Goal: Task Accomplishment & Management: Use online tool/utility

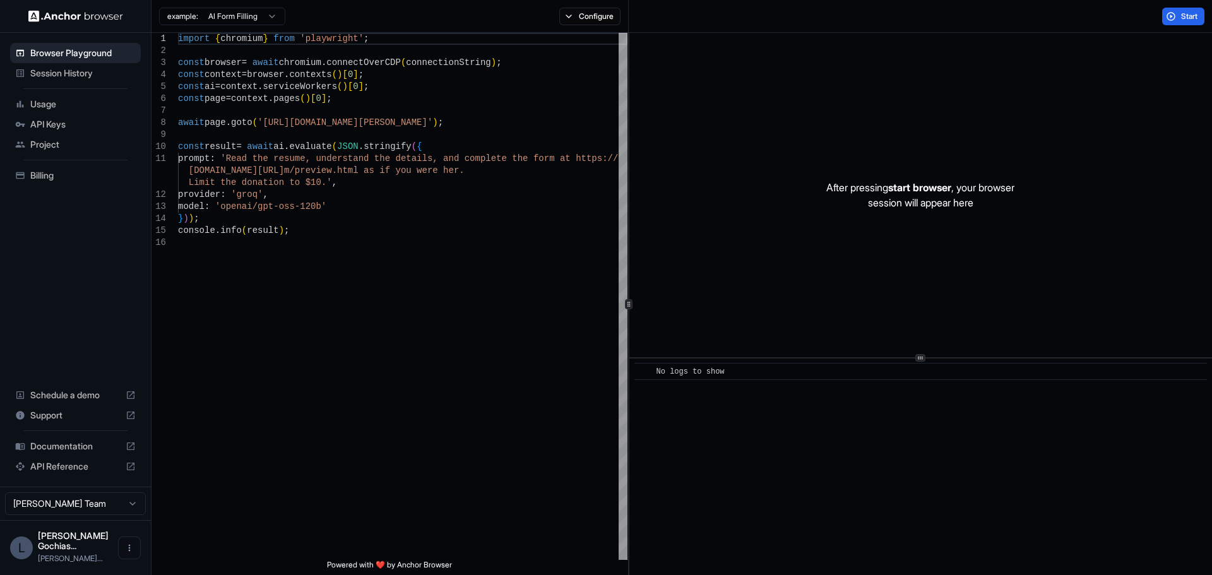
click at [52, 109] on span "Usage" at bounding box center [82, 104] width 105 height 13
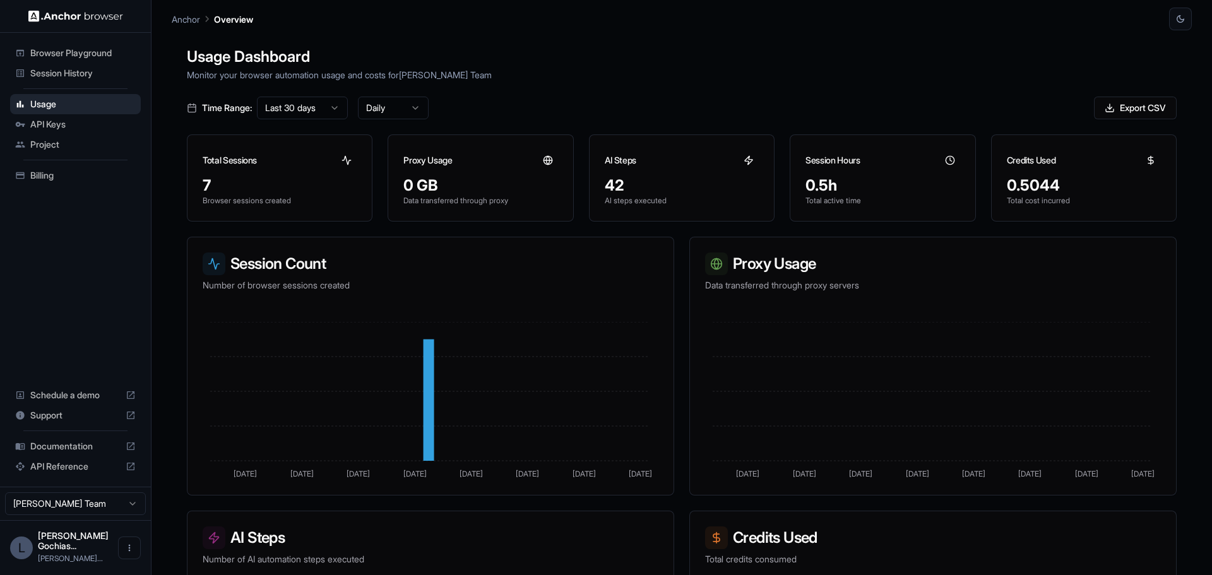
click at [50, 76] on span "Session History" at bounding box center [82, 73] width 105 height 13
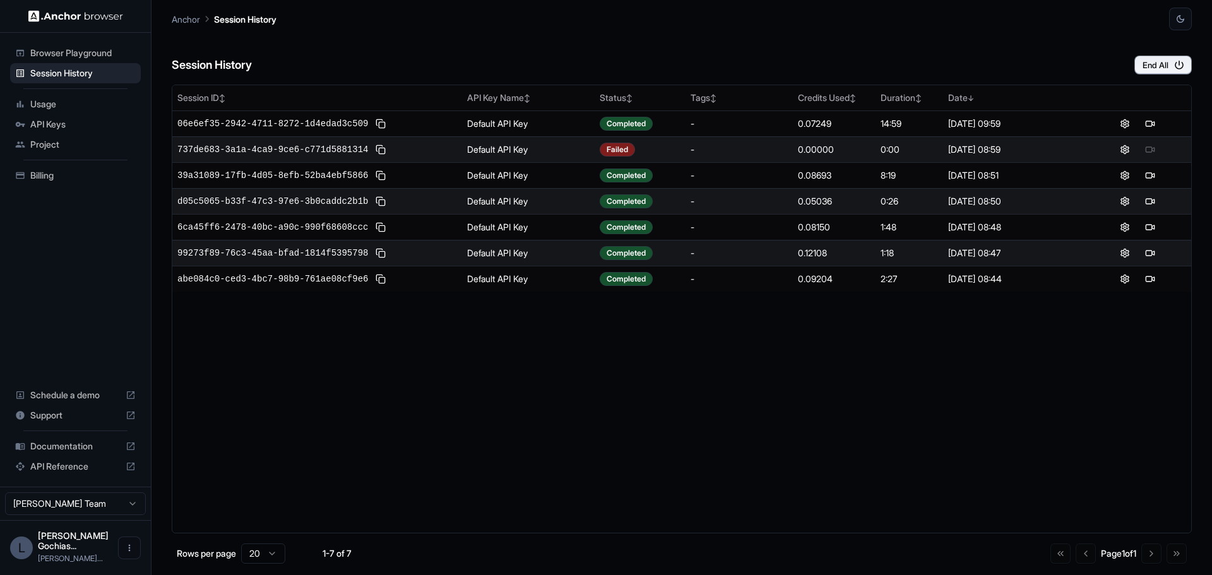
click at [60, 52] on span "Browser Playground" at bounding box center [82, 53] width 105 height 13
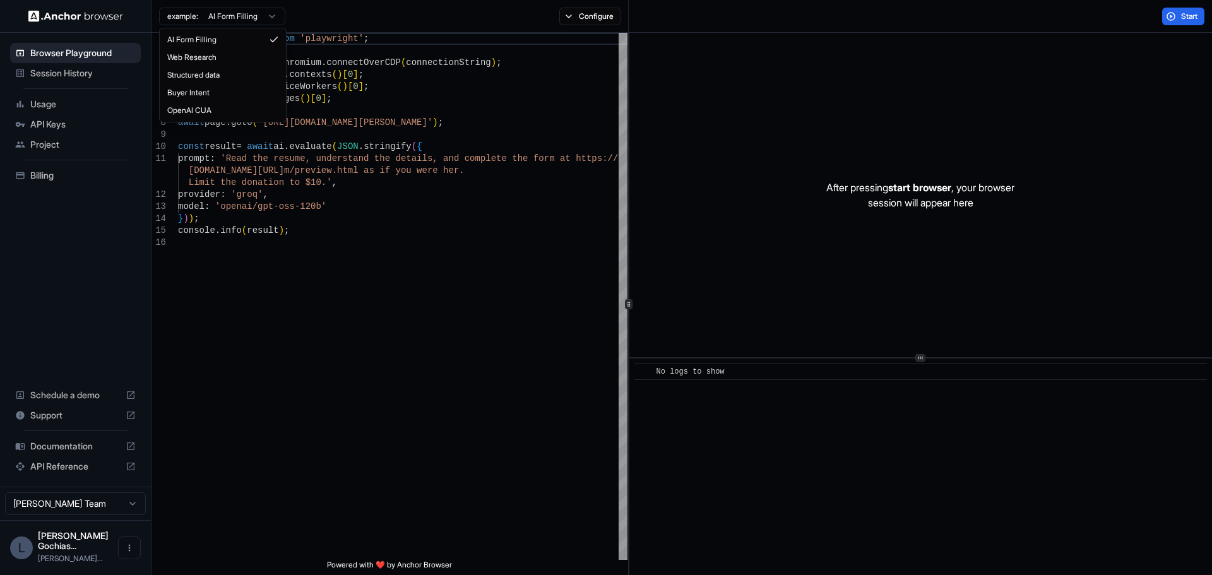
click at [264, 15] on html "Browser Playground Session History Usage API Keys Project Billing Schedule a de…" at bounding box center [606, 287] width 1212 height 575
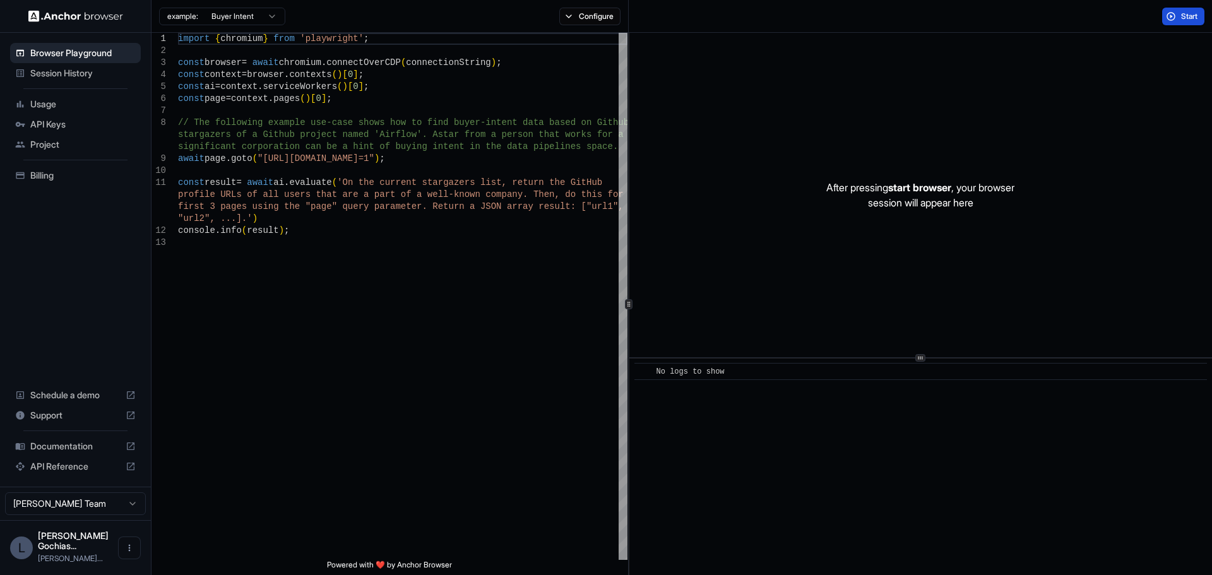
click at [1174, 15] on button "Start" at bounding box center [1183, 17] width 42 height 18
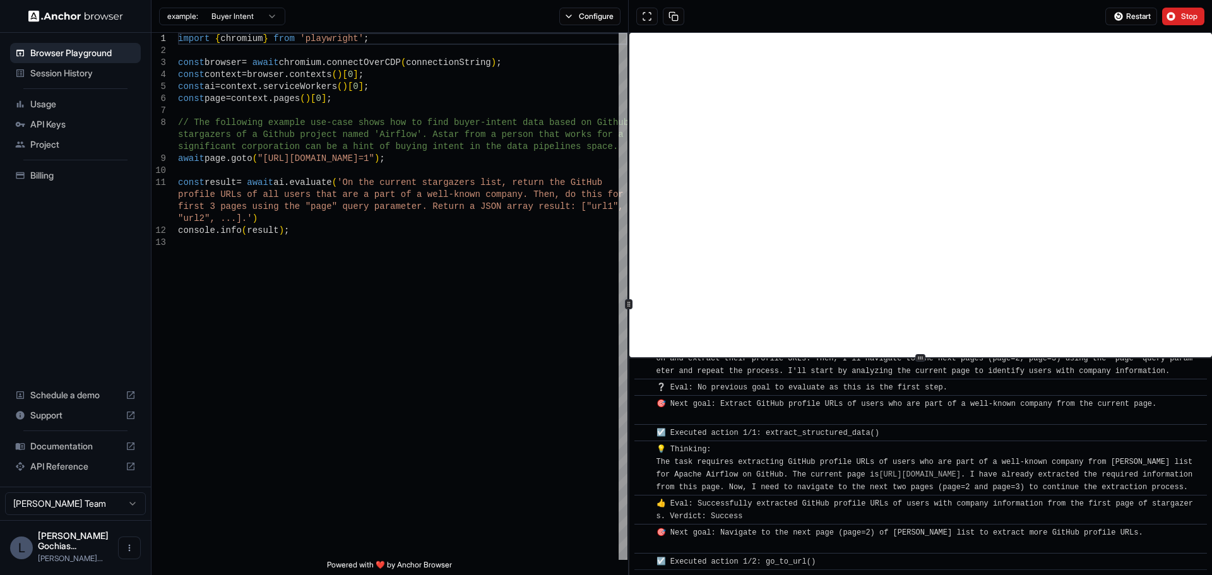
scroll to position [151, 0]
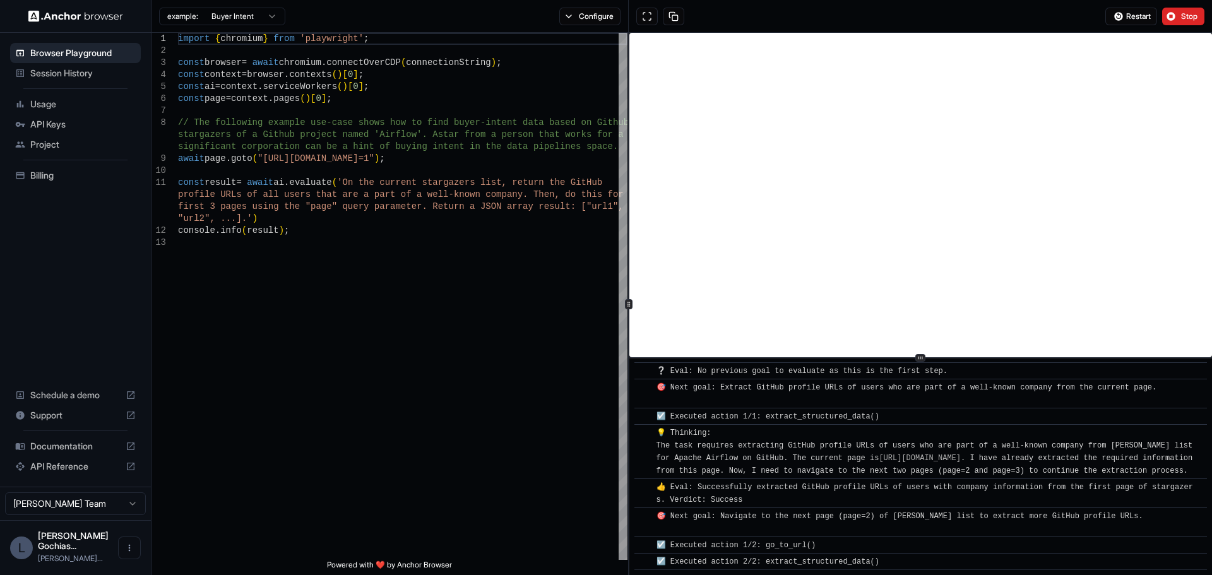
click at [254, 13] on html "Browser Playground Session History Usage API Keys Project Billing Schedule a de…" at bounding box center [606, 287] width 1212 height 575
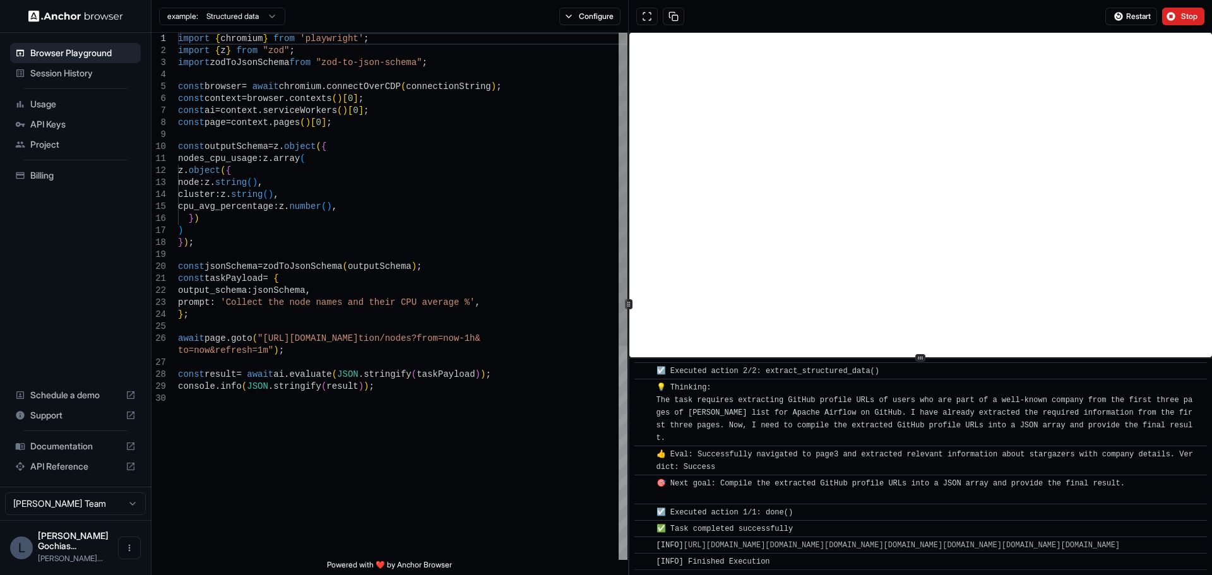
scroll to position [525, 0]
click at [266, 15] on html "Browser Playground Session History Usage API Keys Project Billing Schedule a de…" at bounding box center [606, 287] width 1212 height 575
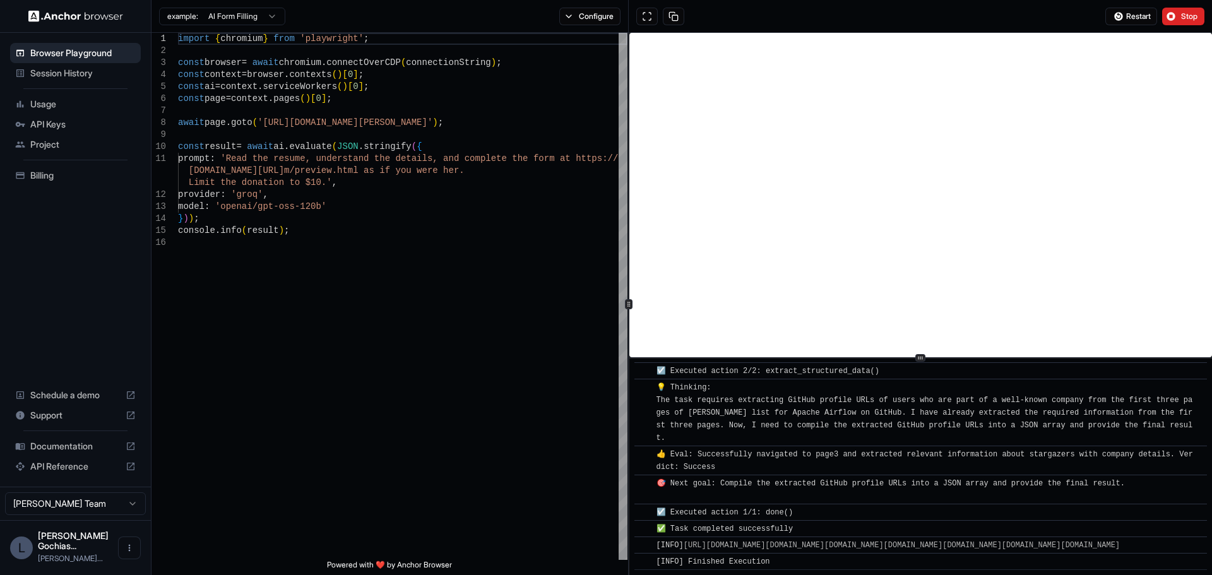
click at [280, 16] on html "Browser Playground Session History Usage API Keys Project Billing Schedule a de…" at bounding box center [606, 287] width 1212 height 575
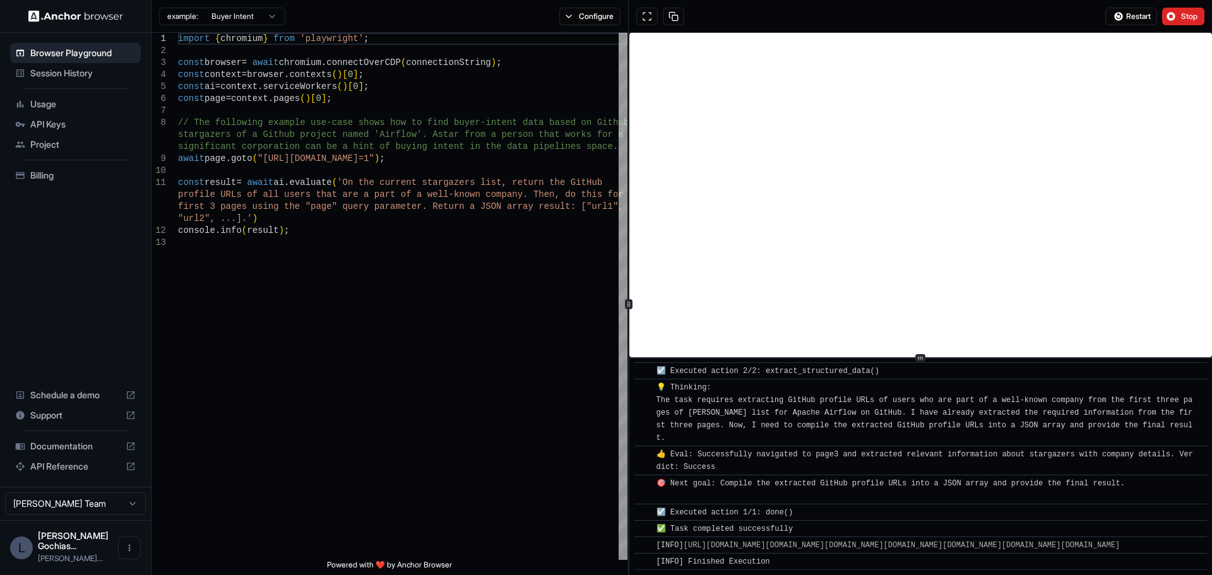
click at [248, 16] on html "Browser Playground Session History Usage API Keys Project Billing Schedule a de…" at bounding box center [606, 287] width 1212 height 575
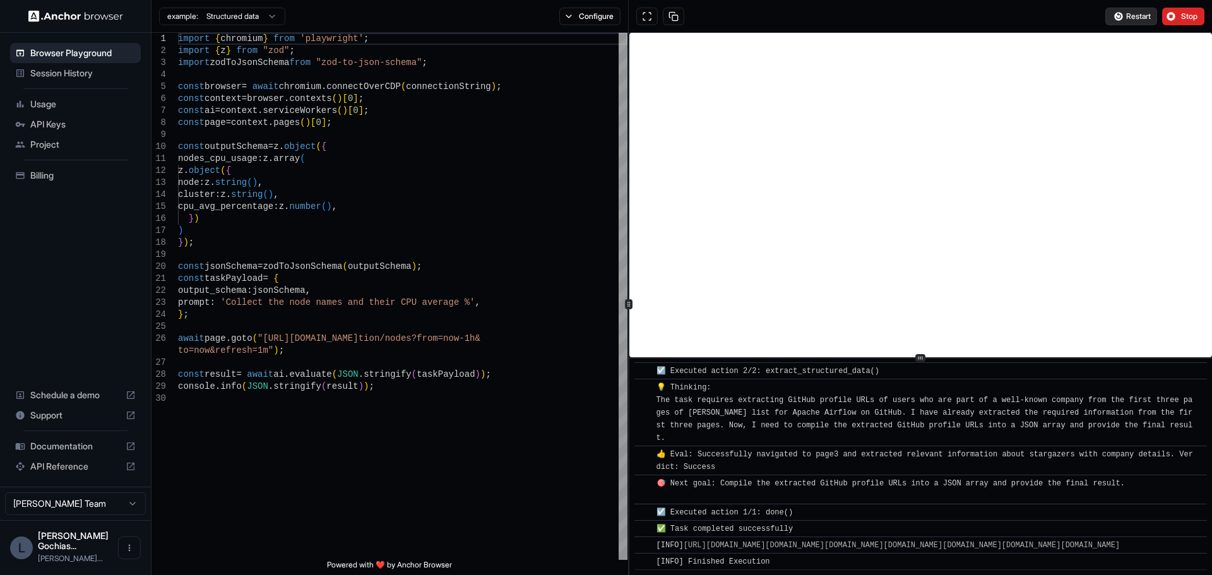
click at [1136, 16] on span "Restart" at bounding box center [1138, 16] width 25 height 10
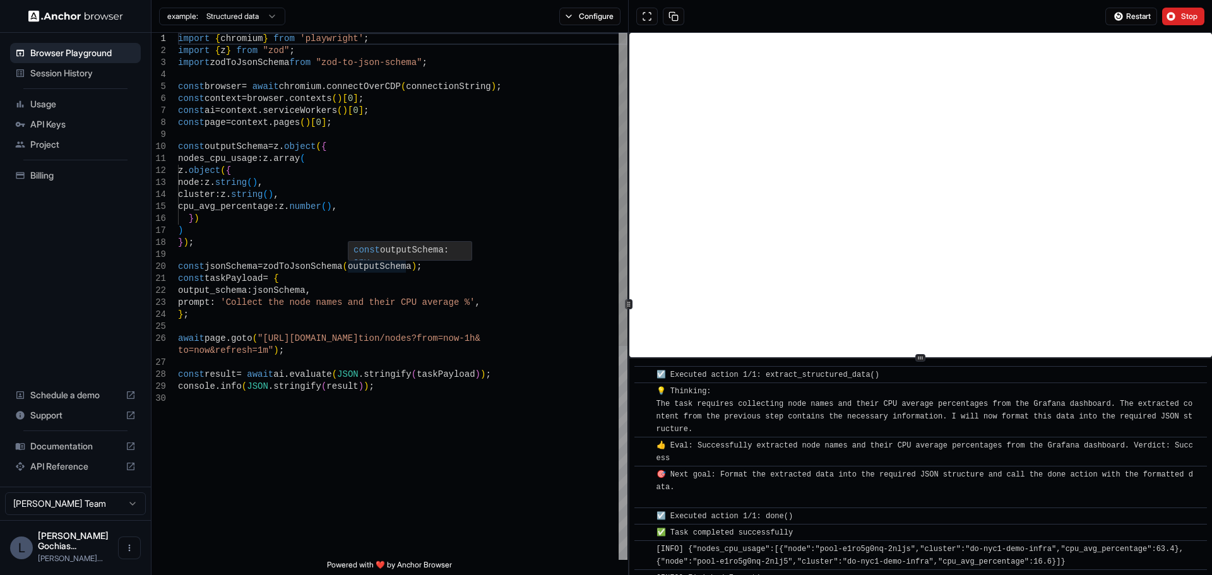
scroll to position [146, 0]
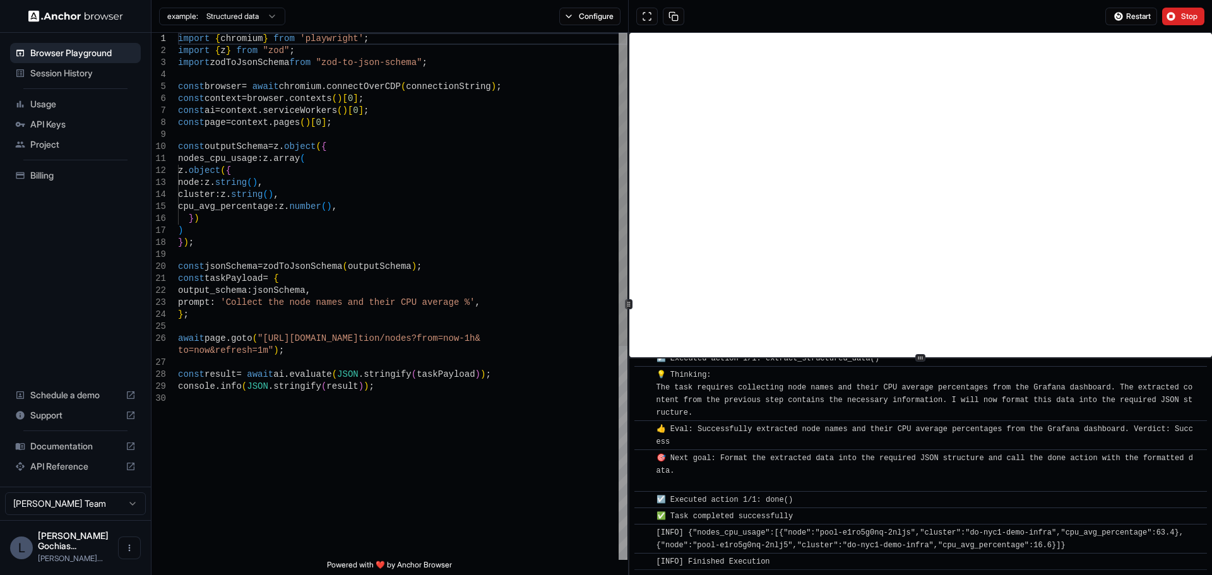
type textarea "**********"
click at [383, 203] on div "import { chromium } from 'playwright' ; import { z } from "zod" ; import zodToJ…" at bounding box center [402, 476] width 449 height 887
click at [128, 514] on html "Browser Playground Session History Usage API Keys Project Billing Schedule a de…" at bounding box center [606, 287] width 1212 height 575
click at [275, 441] on html "Browser Playground Session History Usage API Keys Project Billing Schedule a de…" at bounding box center [606, 287] width 1212 height 575
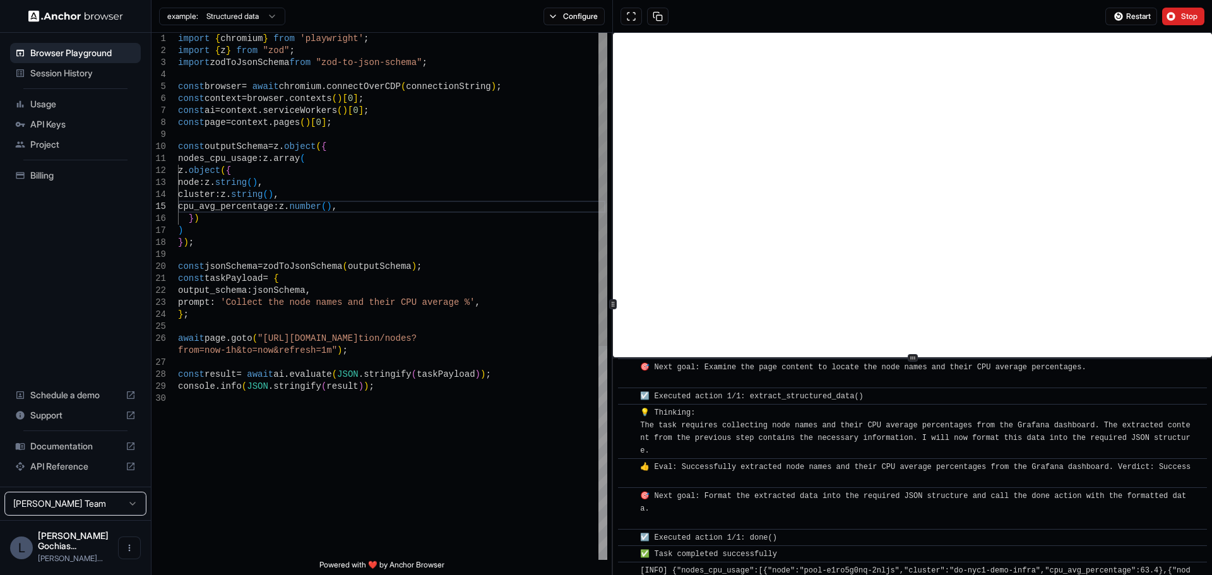
scroll to position [146, 0]
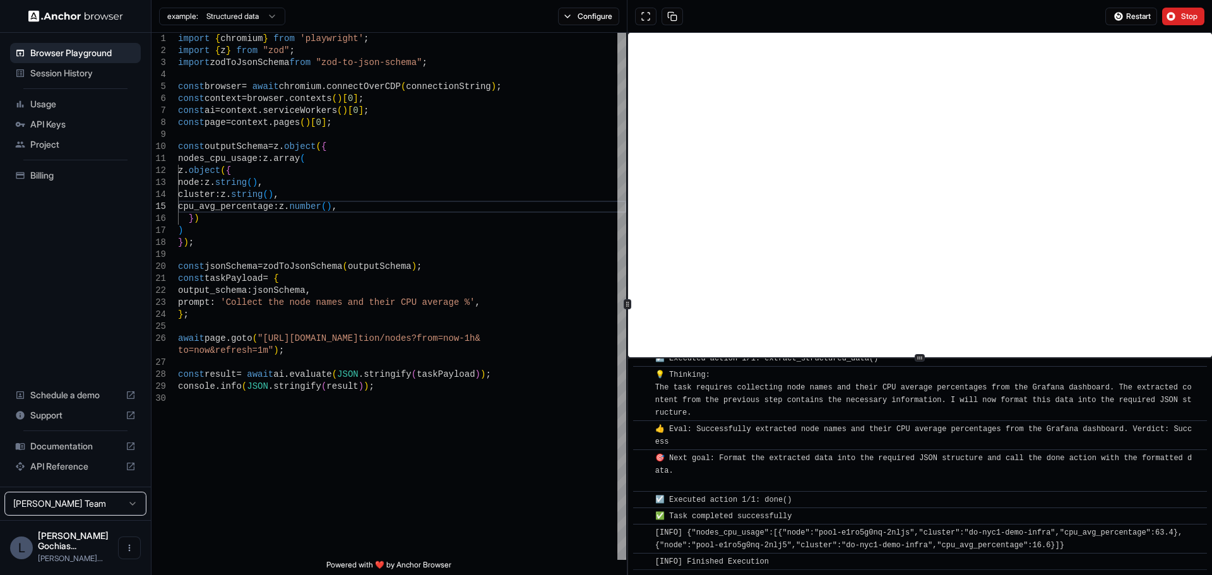
click at [627, 247] on div at bounding box center [627, 304] width 1 height 542
click at [393, 402] on div "import { chromium } from 'playwright' ; import { z } from "zod" ; import zodToJ…" at bounding box center [402, 476] width 448 height 887
click at [50, 102] on span "Usage" at bounding box center [82, 104] width 105 height 13
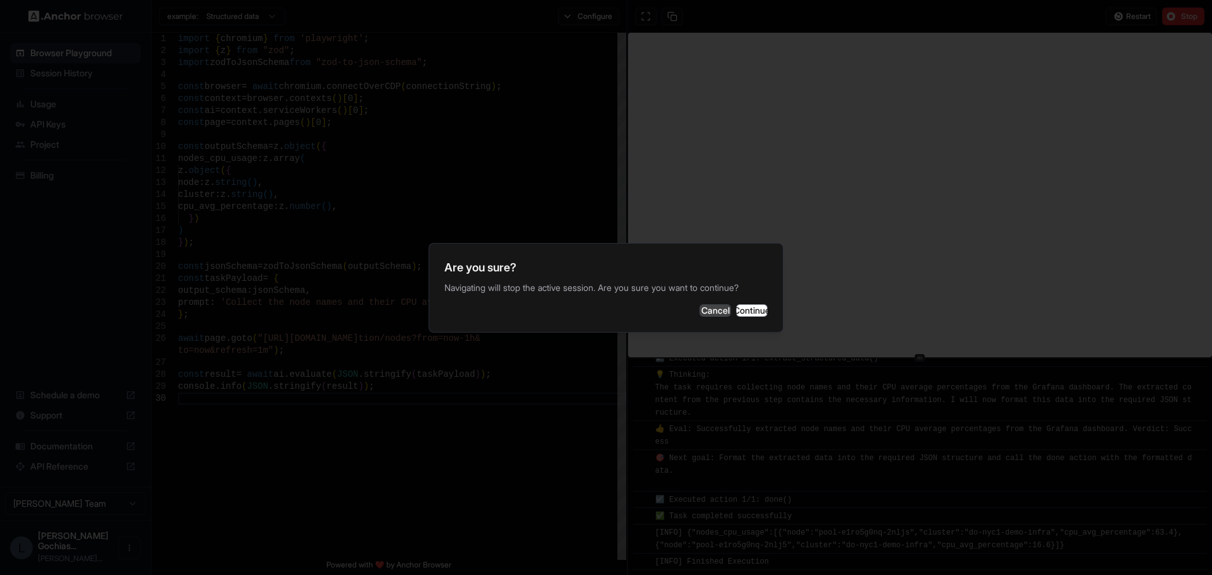
click at [699, 311] on button "Cancel" at bounding box center [715, 310] width 32 height 13
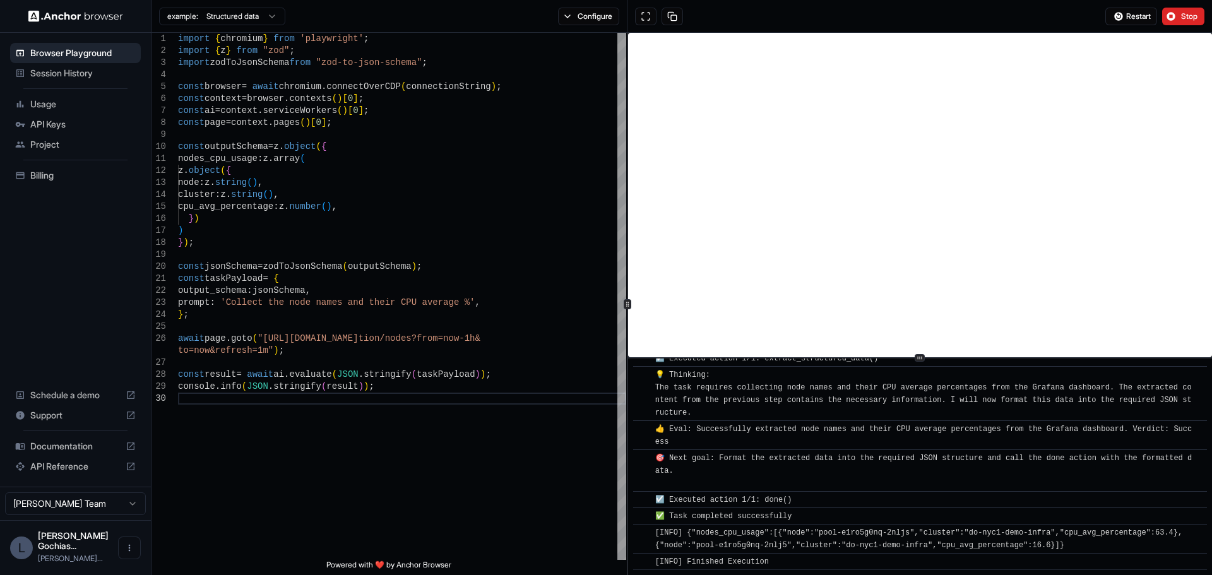
click at [52, 120] on span "API Keys" at bounding box center [82, 124] width 105 height 13
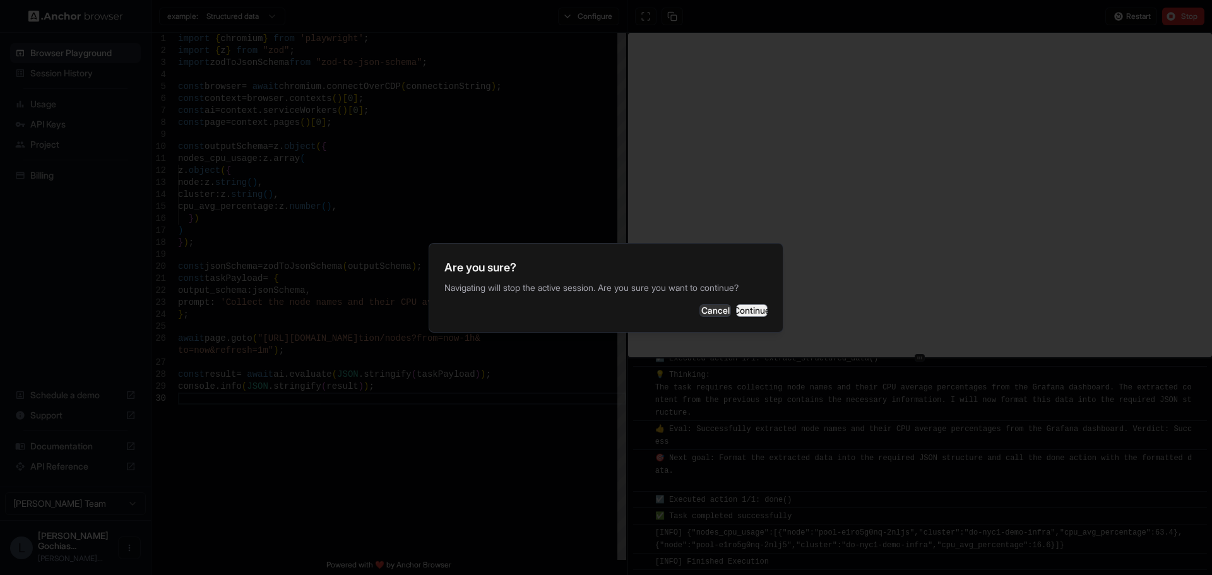
click at [759, 312] on button "Continue" at bounding box center [752, 310] width 32 height 13
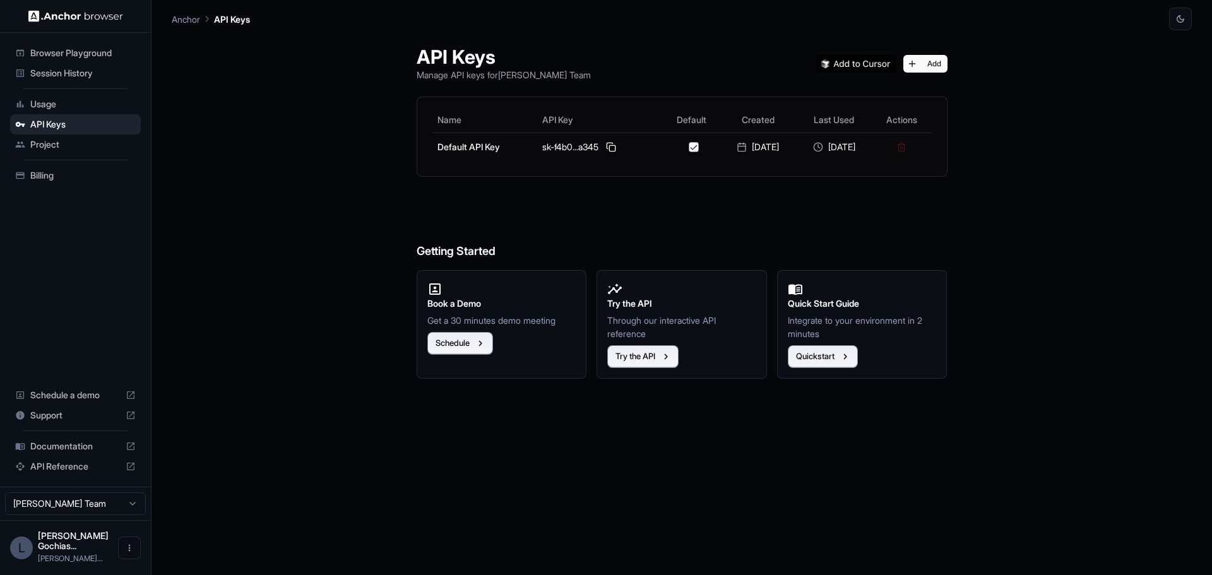
click at [68, 50] on span "Browser Playground" at bounding box center [82, 53] width 105 height 13
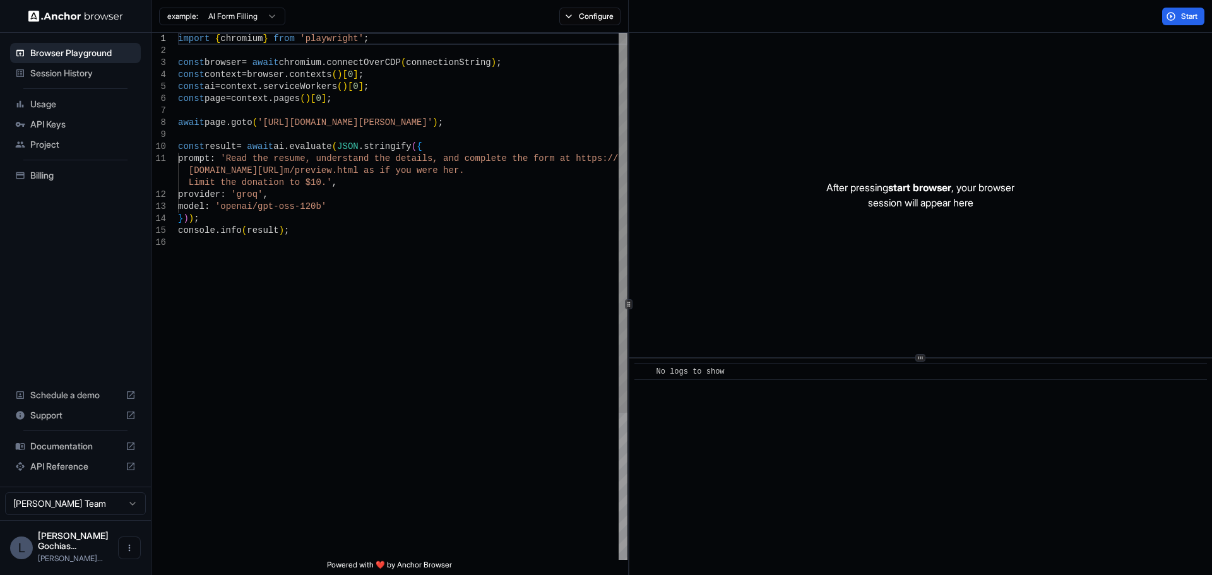
click at [305, 214] on div "import { chromium } from 'playwright' ; const browser = await chromium . connec…" at bounding box center [402, 398] width 449 height 731
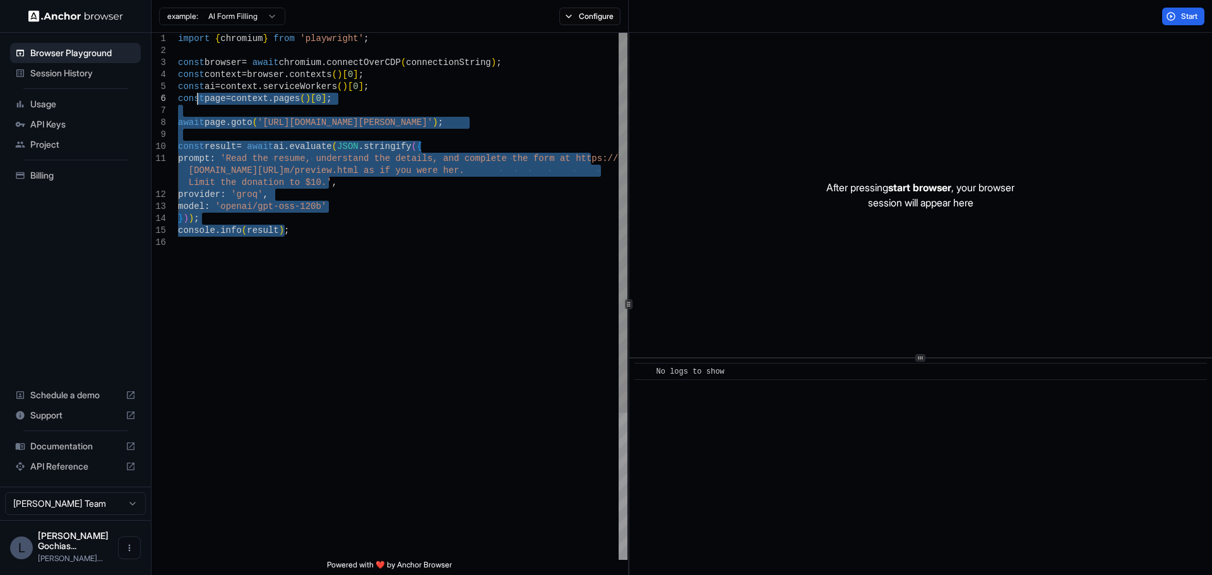
drag, startPoint x: 304, startPoint y: 224, endPoint x: 417, endPoint y: 191, distance: 118.3
click at [194, 90] on div "import { chromium } from 'playwright' ; const browser = await chromium . connec…" at bounding box center [402, 398] width 449 height 731
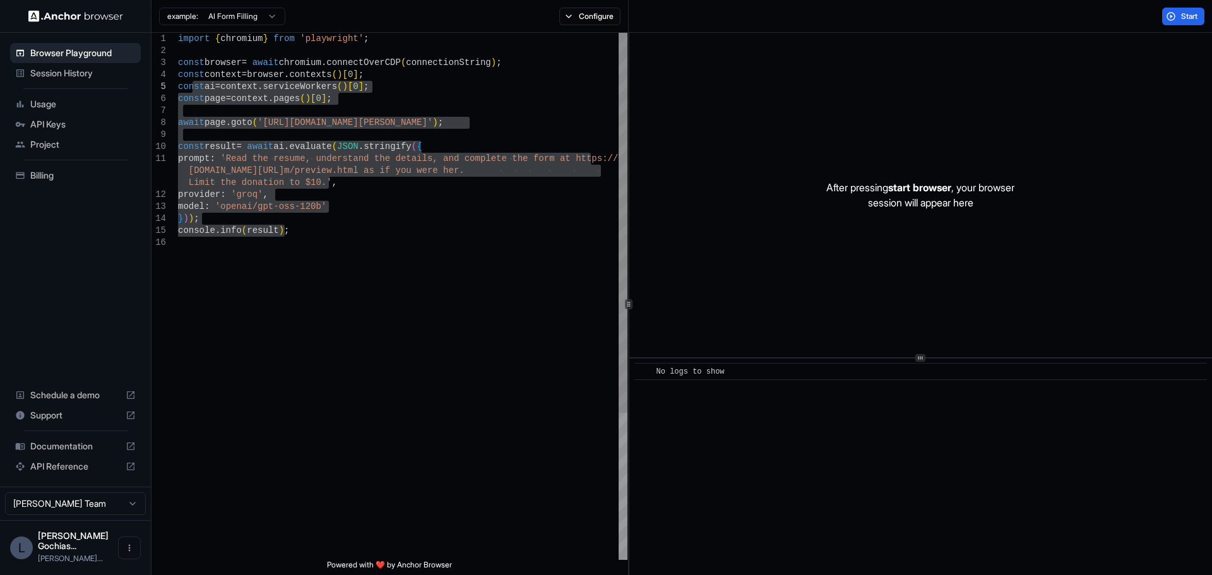
click at [300, 232] on div "import { chromium } from 'playwright' ; const browser = await chromium . connec…" at bounding box center [402, 398] width 449 height 731
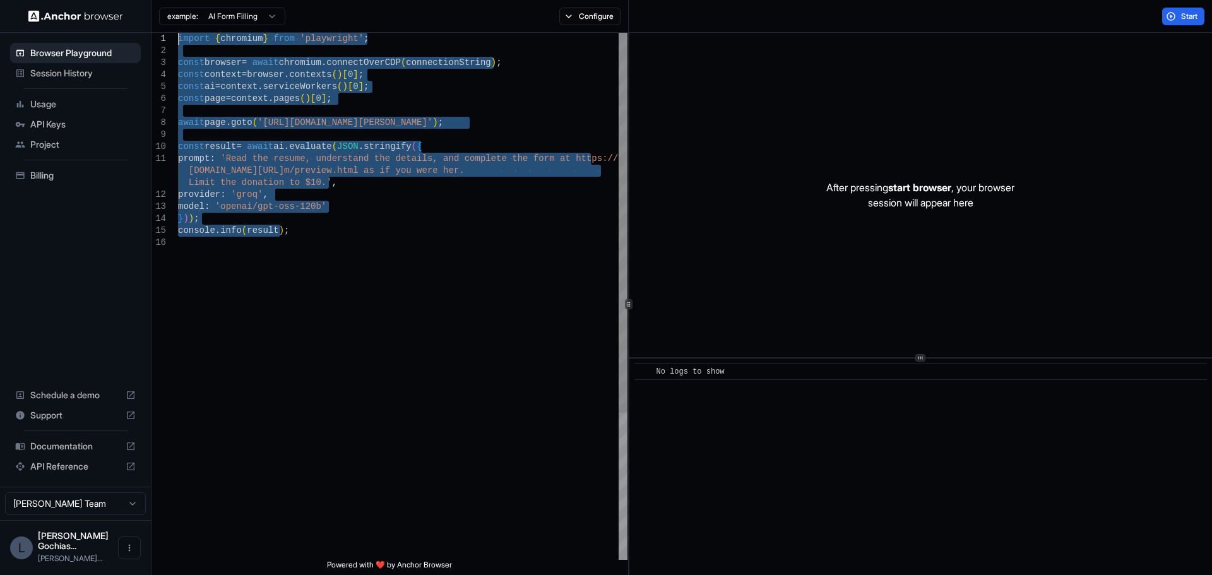
drag, startPoint x: 285, startPoint y: 234, endPoint x: 178, endPoint y: 33, distance: 227.3
click at [178, 33] on div "import { chromium } from 'playwright' ; const browser = await chromium . connec…" at bounding box center [402, 398] width 449 height 731
click at [247, 114] on div "import { chromium } from 'playwright' ; const browser = await chromium . connec…" at bounding box center [402, 398] width 449 height 731
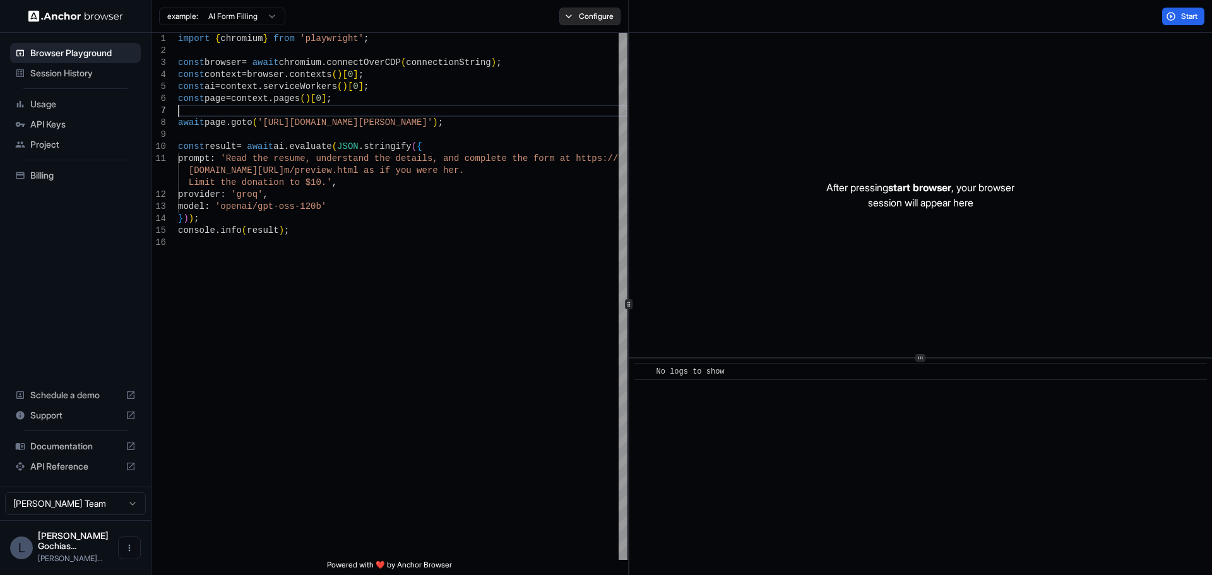
click at [590, 15] on button "Configure" at bounding box center [589, 17] width 61 height 18
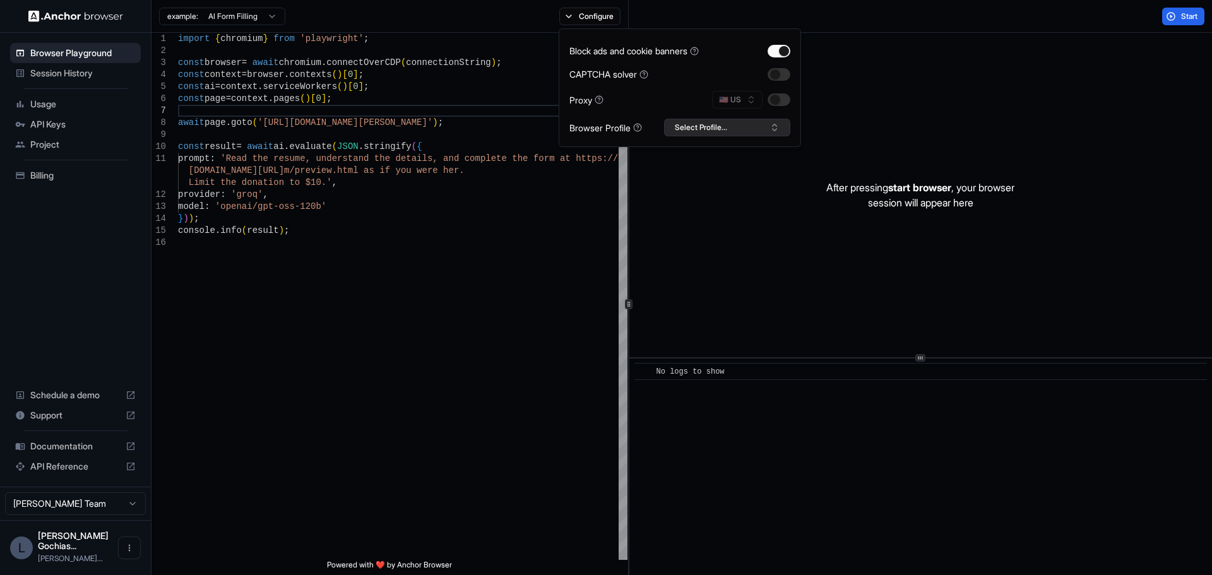
click at [749, 130] on button "Select Profile..." at bounding box center [727, 128] width 126 height 18
type textarea "**********"
click at [497, 263] on div "import { chromium } from 'playwright' ; const browser = await chromium . connec…" at bounding box center [402, 398] width 449 height 731
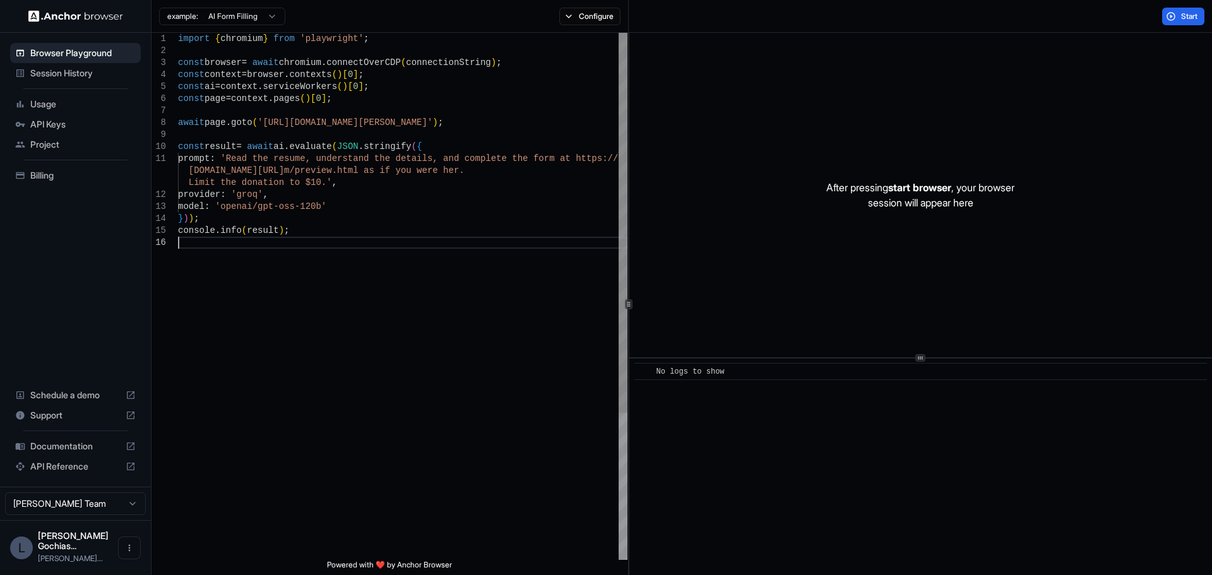
click at [402, 267] on div "import { chromium } from 'playwright' ; const browser = await chromium . connec…" at bounding box center [402, 398] width 449 height 731
click at [32, 172] on span "Billing" at bounding box center [82, 175] width 105 height 13
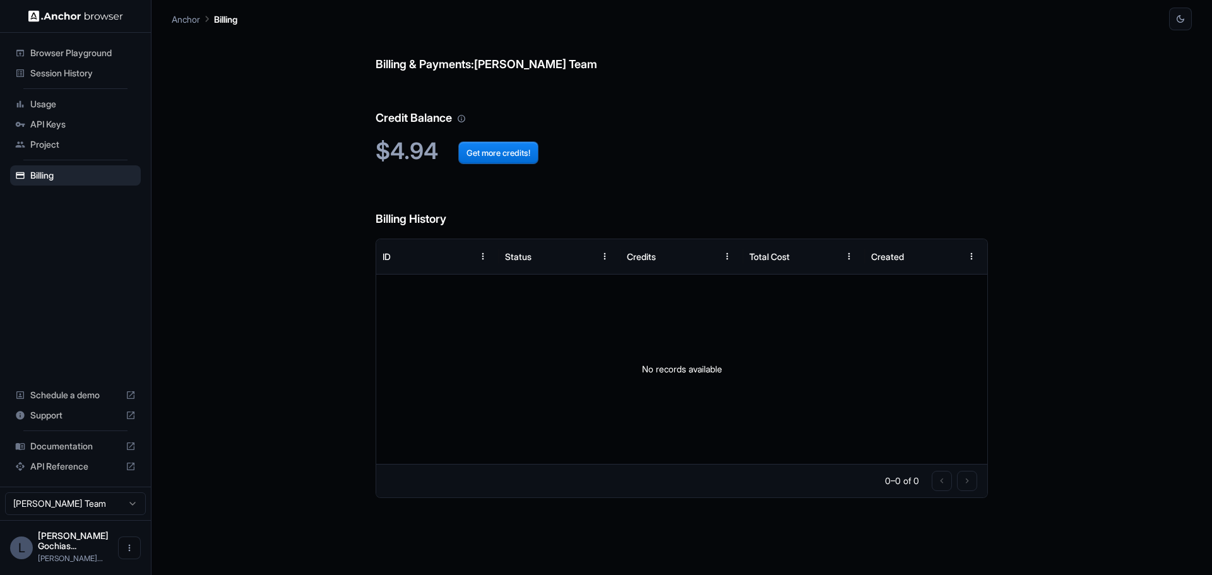
click at [48, 104] on span "Usage" at bounding box center [82, 104] width 105 height 13
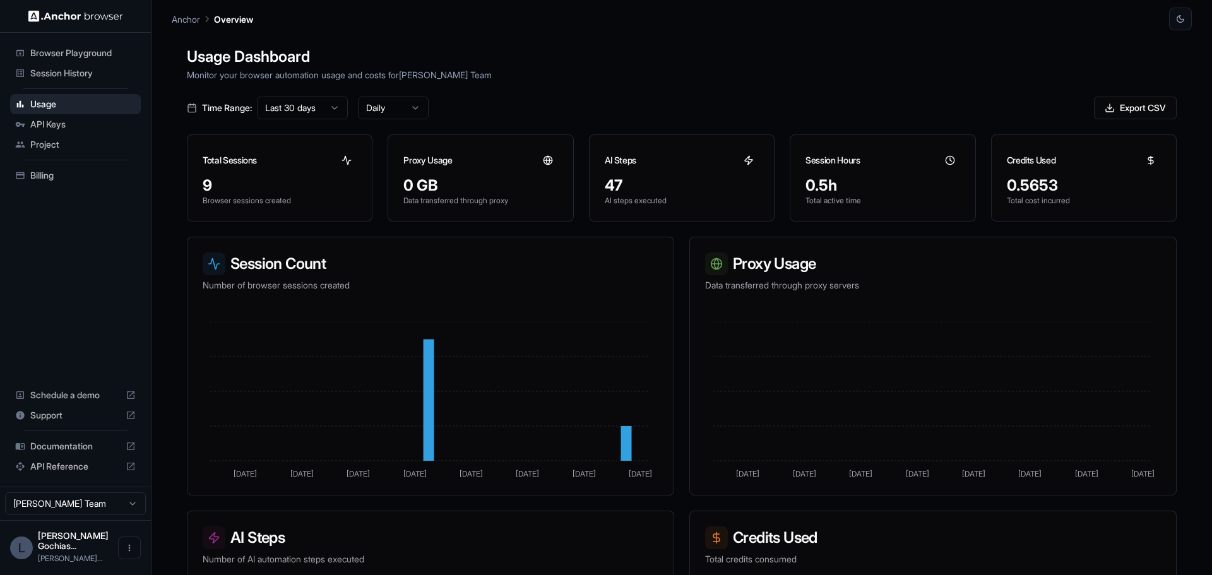
click at [1060, 180] on div "0.5653" at bounding box center [1084, 185] width 154 height 20
click at [1038, 186] on div "0.5653" at bounding box center [1084, 185] width 154 height 20
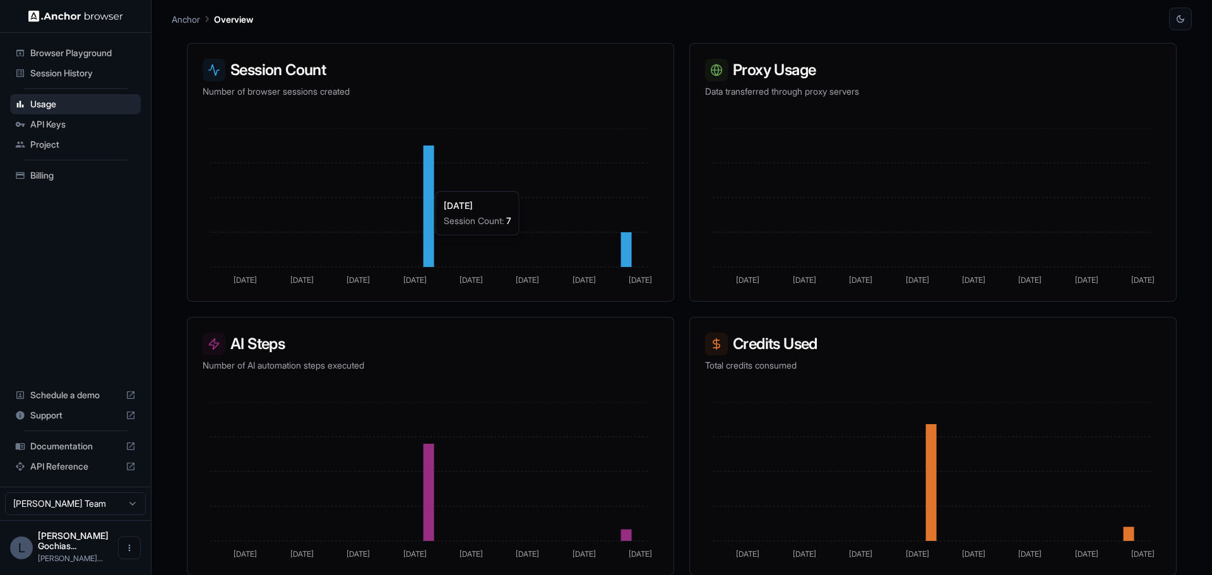
scroll to position [194, 0]
click at [926, 437] on icon at bounding box center [931, 482] width 11 height 117
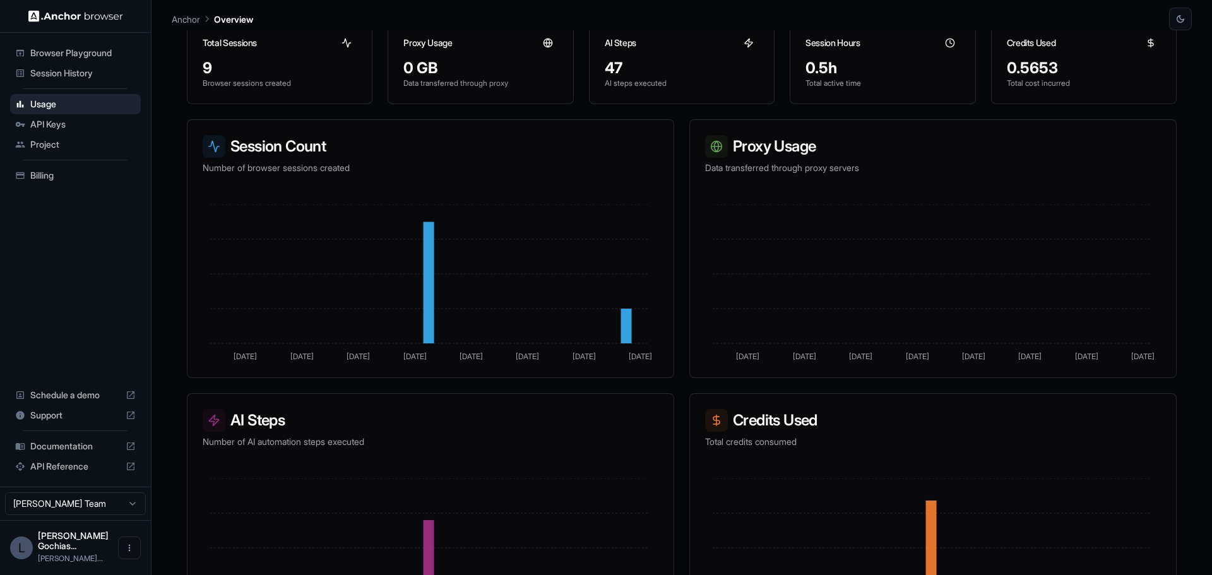
scroll to position [0, 0]
